Goal: Task Accomplishment & Management: Use online tool/utility

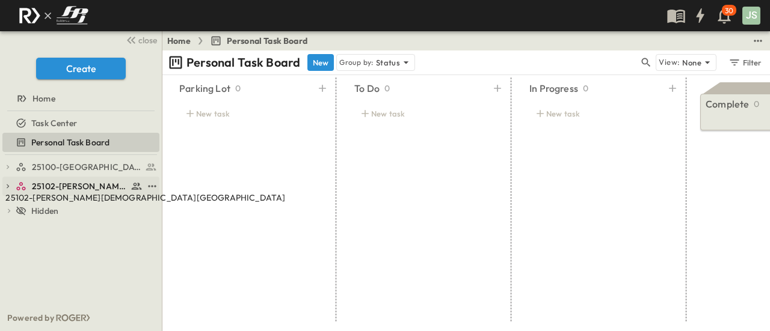
click at [61, 189] on span "25102-[PERSON_NAME][DEMOGRAPHIC_DATA][GEOGRAPHIC_DATA]" at bounding box center [80, 186] width 96 height 12
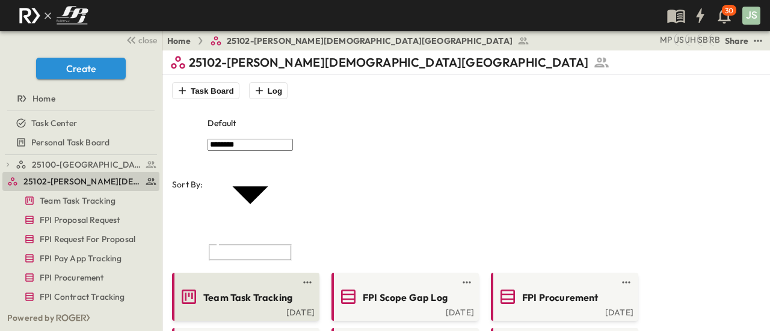
click at [259, 288] on div "Team Task Tracking" at bounding box center [244, 297] width 131 height 19
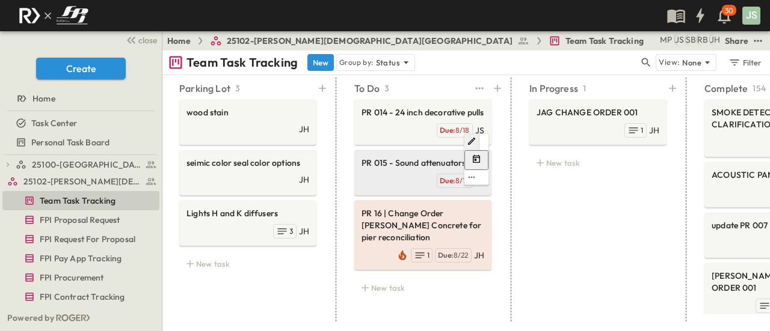
click at [401, 169] on span "PR 015 - Sound attenuators" at bounding box center [423, 163] width 123 height 12
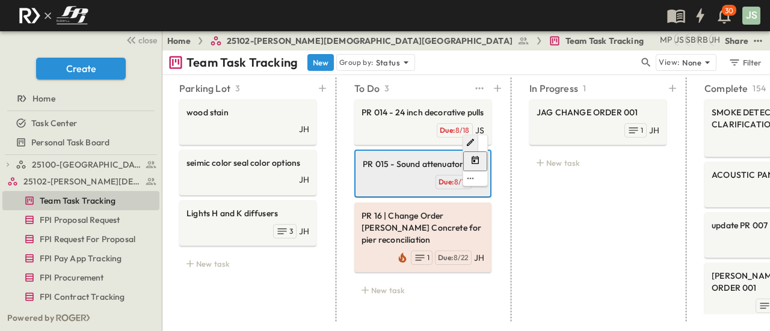
drag, startPoint x: 401, startPoint y: 176, endPoint x: 408, endPoint y: 177, distance: 6.9
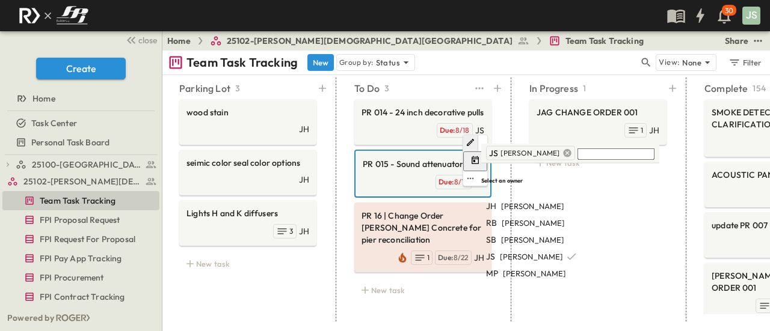
click at [563, 154] on icon at bounding box center [567, 153] width 8 height 8
click at [546, 200] on span "[PERSON_NAME]" at bounding box center [532, 205] width 63 height 11
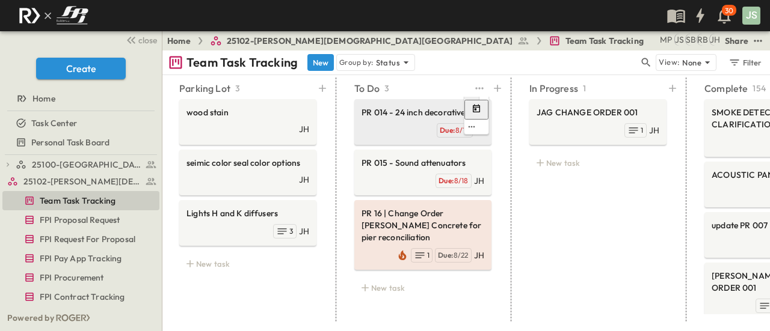
click at [393, 119] on span "PR 014 - 24 inch decorative pulls" at bounding box center [423, 112] width 123 height 12
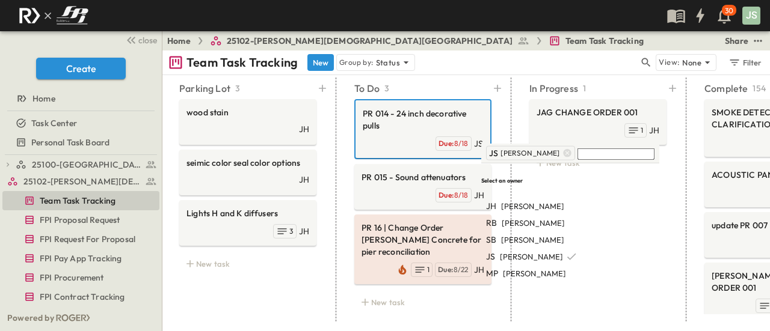
click at [551, 150] on div "JS [PERSON_NAME]" at bounding box center [530, 153] width 89 height 14
click at [562, 155] on icon at bounding box center [567, 154] width 10 height 10
click at [549, 200] on span "[PERSON_NAME]" at bounding box center [532, 205] width 63 height 11
